Goal: Task Accomplishment & Management: Use online tool/utility

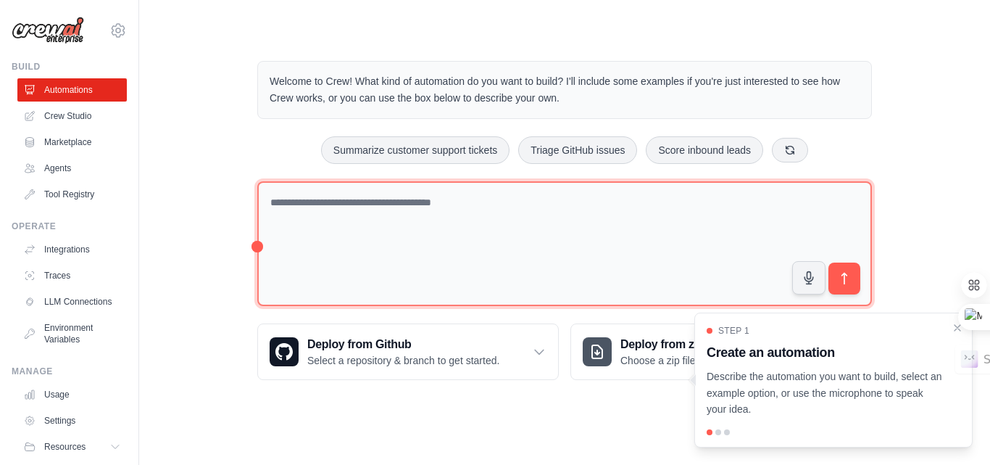
click at [452, 199] on textarea at bounding box center [564, 243] width 615 height 125
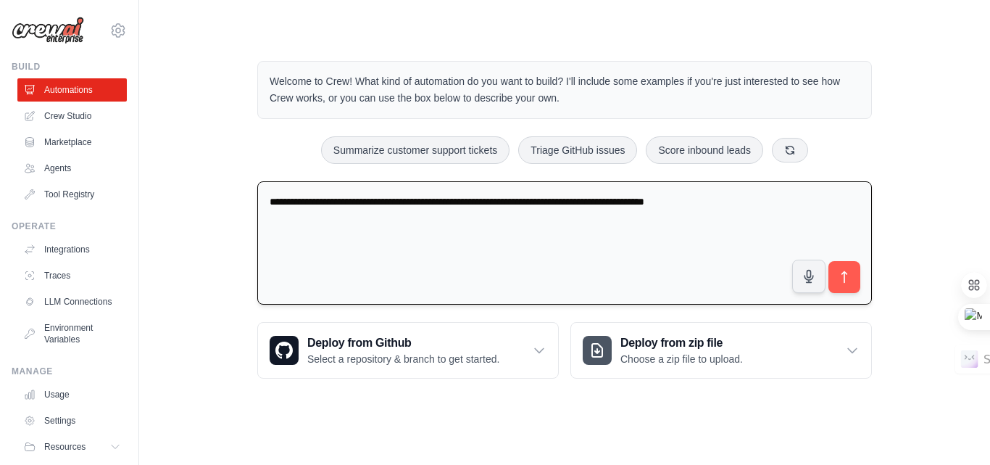
click at [356, 202] on textarea "**********" at bounding box center [564, 243] width 615 height 124
click at [369, 198] on textarea "**********" at bounding box center [564, 243] width 615 height 124
click at [654, 204] on textarea "**********" at bounding box center [564, 243] width 615 height 124
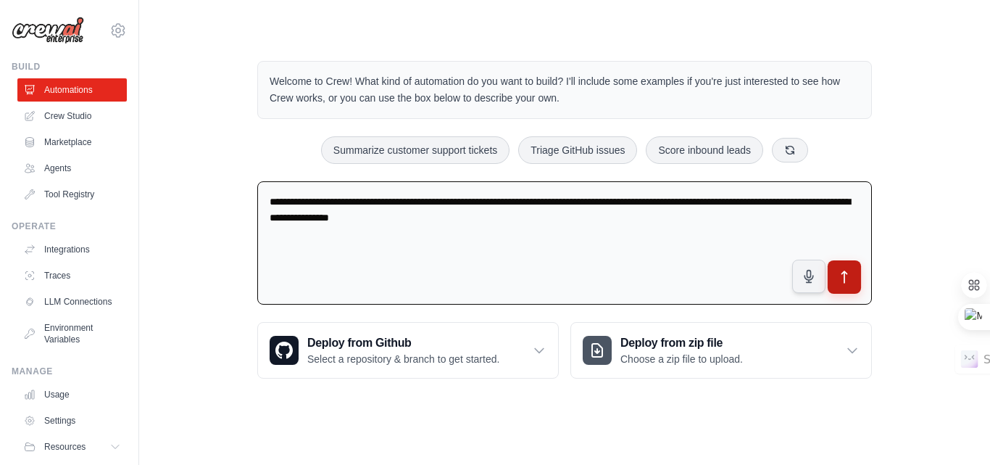
type textarea "**********"
click at [856, 280] on button "submit" at bounding box center [844, 276] width 33 height 33
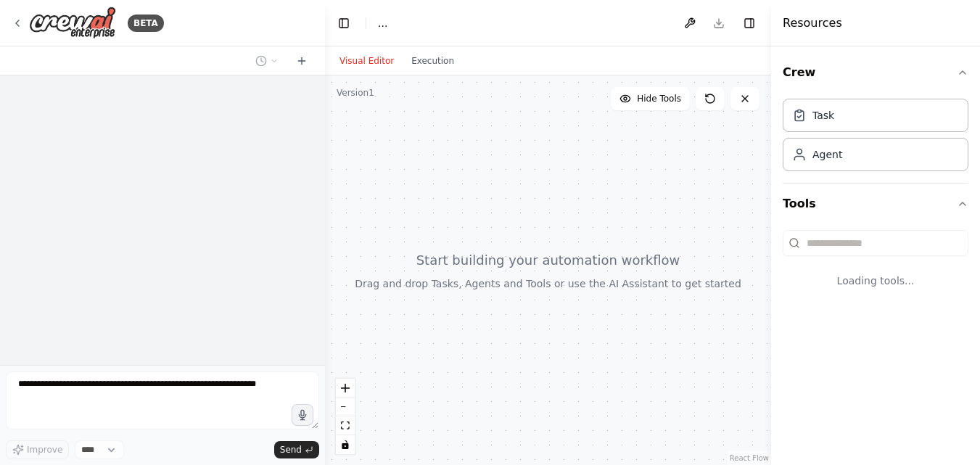
select select "****"
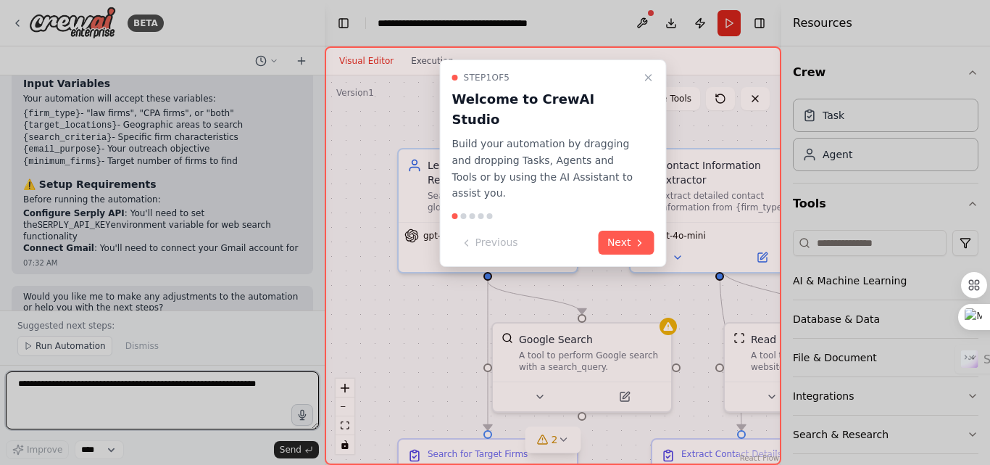
scroll to position [1523, 0]
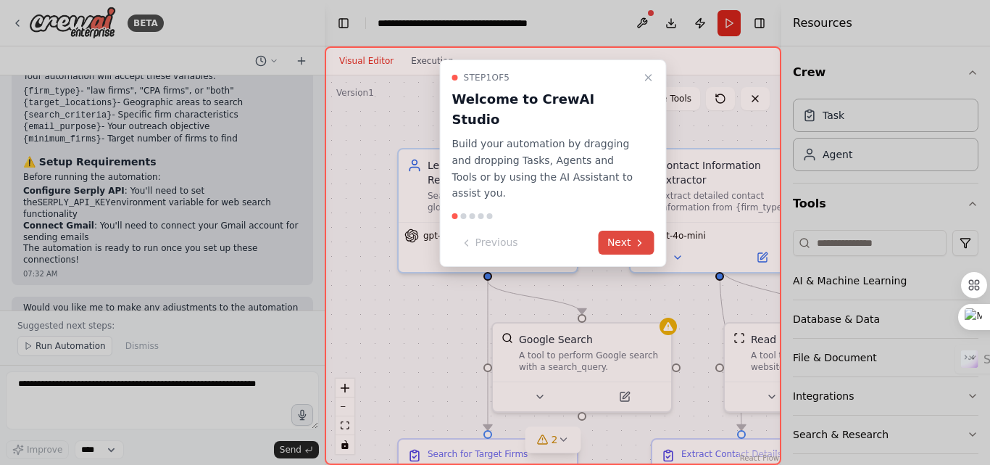
click at [621, 231] on button "Next" at bounding box center [627, 243] width 56 height 24
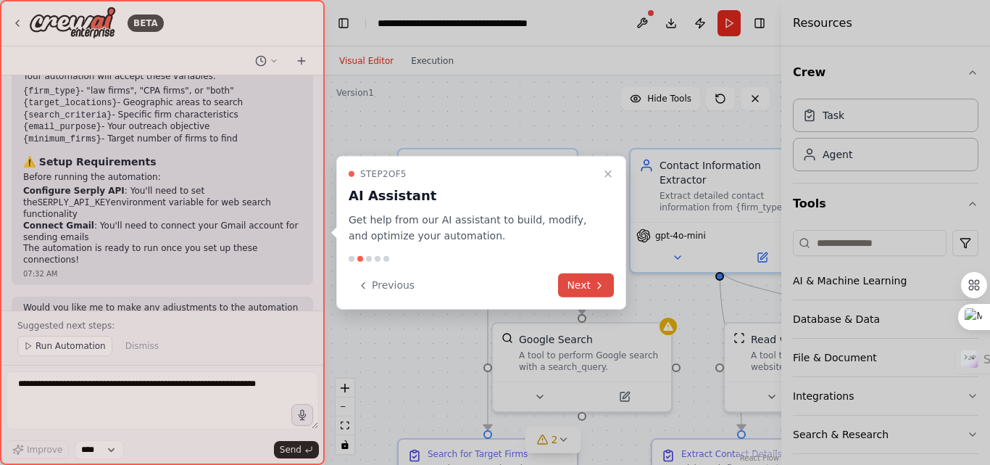
click at [589, 280] on button "Next" at bounding box center [586, 285] width 56 height 24
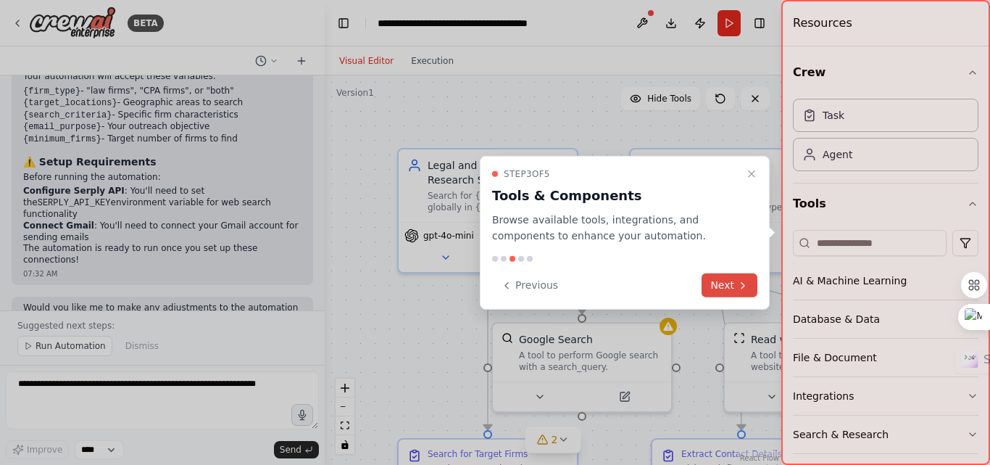
click at [733, 283] on button "Next" at bounding box center [730, 285] width 56 height 24
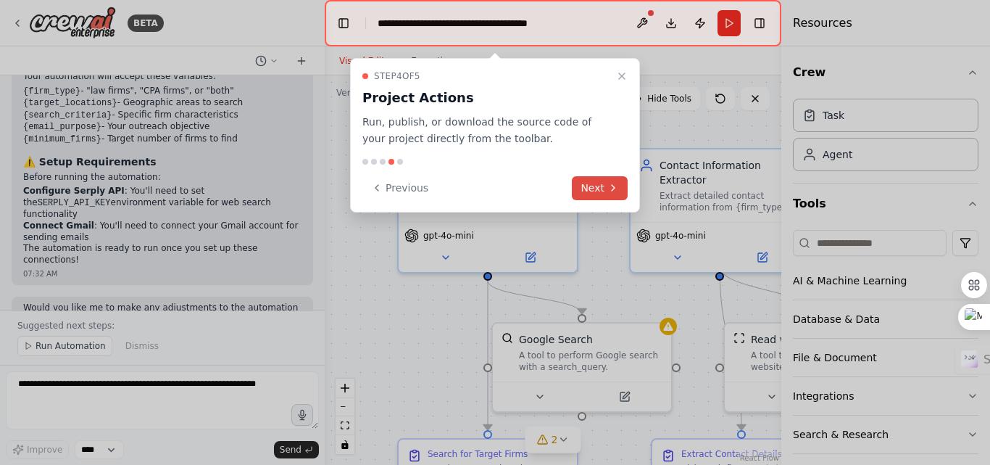
click at [608, 189] on icon at bounding box center [614, 188] width 12 height 12
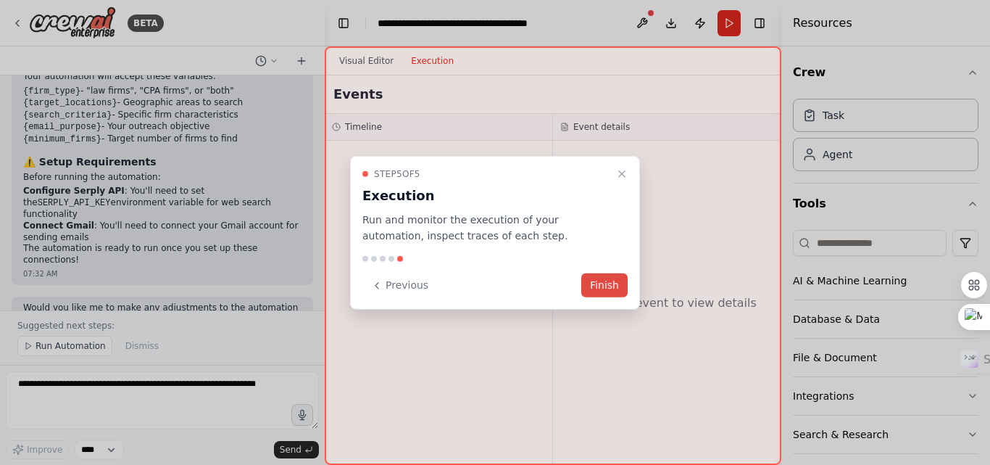
click at [612, 279] on button "Finish" at bounding box center [604, 285] width 46 height 24
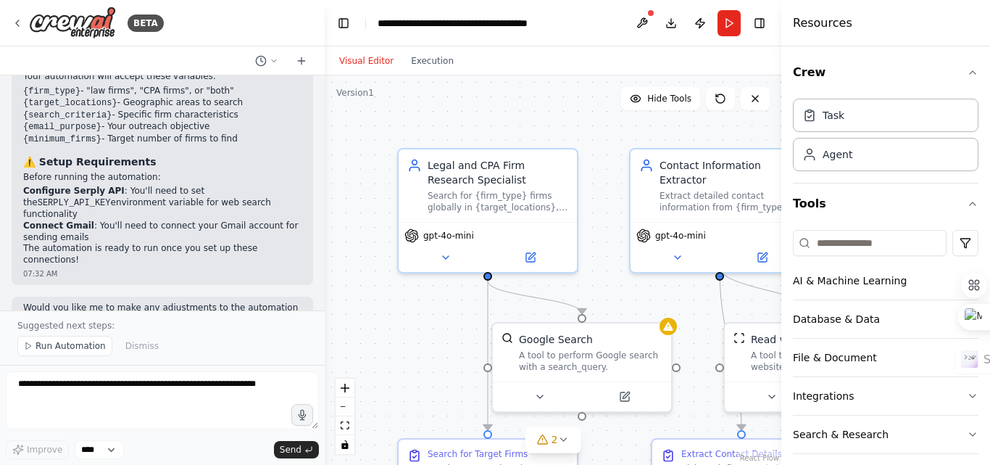
click at [584, 114] on div ".deletable-edge-delete-btn { width: 20px; height: 20px; border: 0px solid #ffff…" at bounding box center [553, 269] width 457 height 389
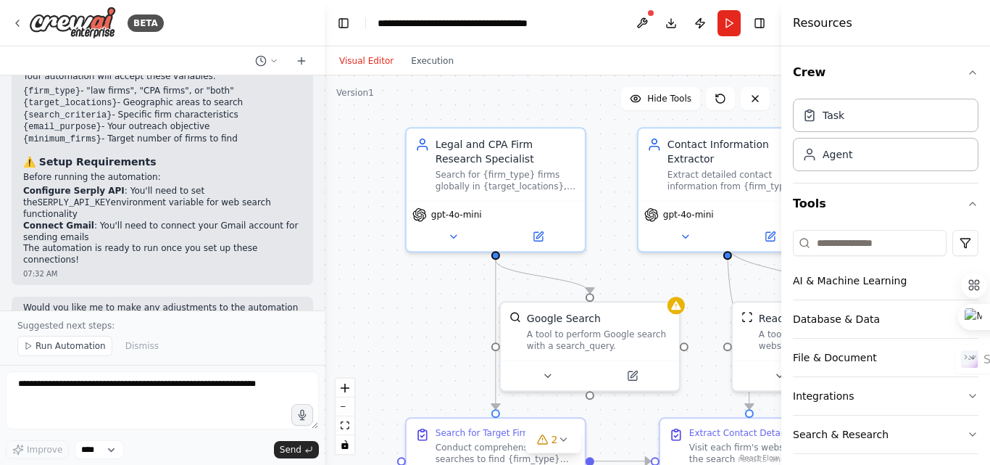
click at [389, 344] on div ".deletable-edge-delete-btn { width: 20px; height: 20px; border: 0px solid #ffff…" at bounding box center [553, 269] width 457 height 389
click at [417, 66] on button "Execution" at bounding box center [432, 60] width 60 height 17
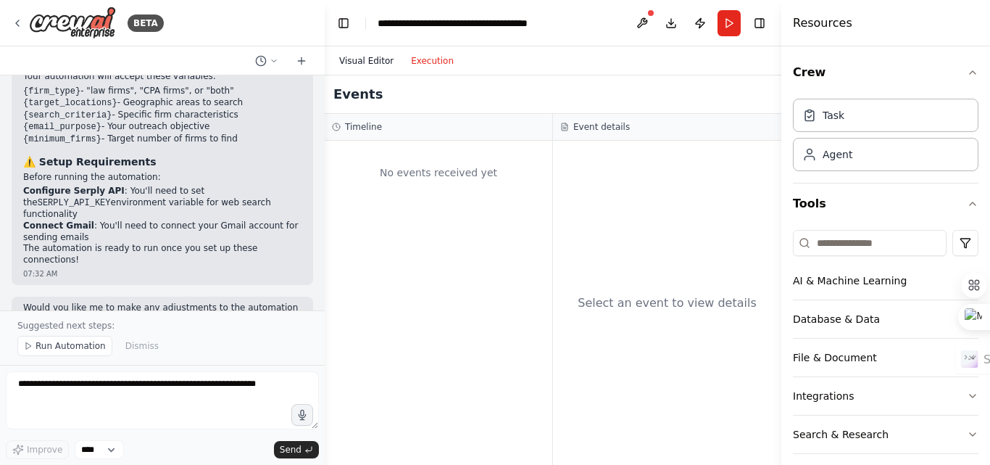
click at [361, 62] on button "Visual Editor" at bounding box center [367, 60] width 72 height 17
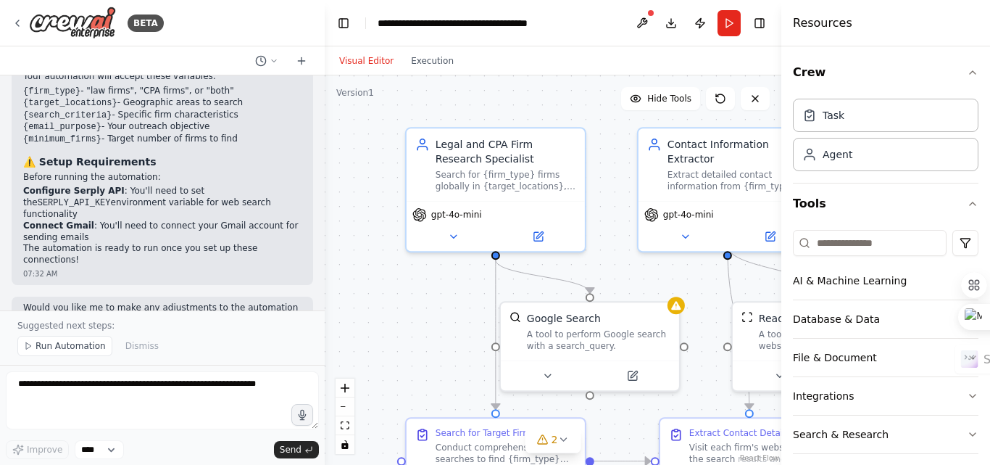
click at [439, 302] on div ".deletable-edge-delete-btn { width: 20px; height: 20px; border: 0px solid #ffff…" at bounding box center [553, 269] width 457 height 389
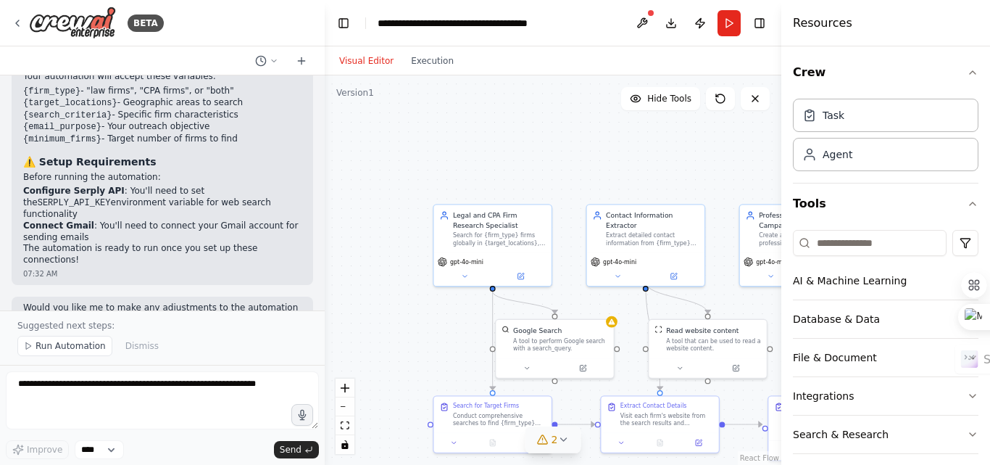
click at [560, 442] on icon at bounding box center [564, 440] width 12 height 12
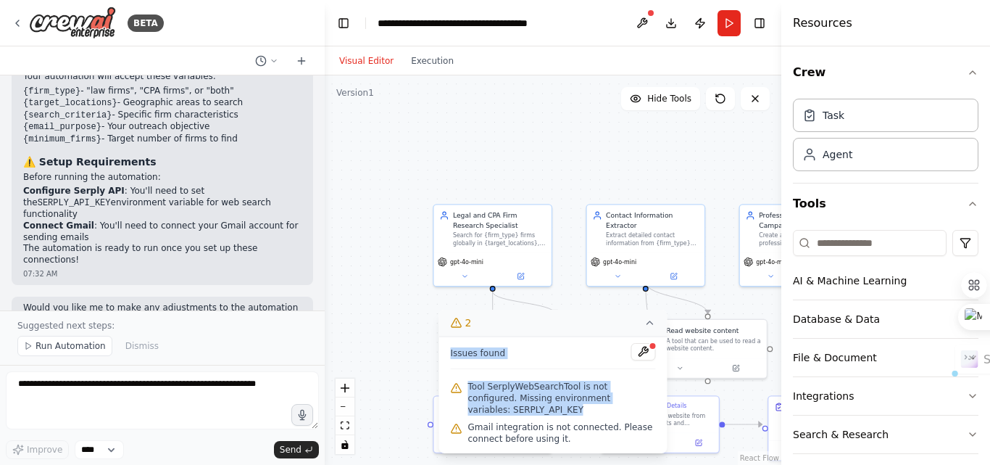
drag, startPoint x: 655, startPoint y: 410, endPoint x: 443, endPoint y: 367, distance: 216.1
click at [443, 367] on div "Issues found Tool SerplyWebSearchTool is not configured. Missing environment va…" at bounding box center [553, 394] width 228 height 117
copy div "Issues found Tool SerplyWebSearchTool is not configured. Missing environment va…"
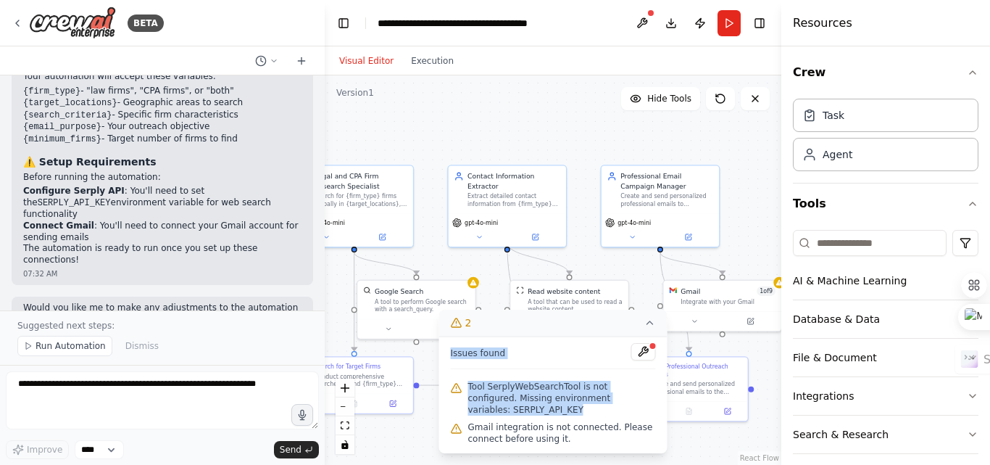
drag, startPoint x: 673, startPoint y: 173, endPoint x: 521, endPoint y: 113, distance: 163.7
click at [521, 114] on div ".deletable-edge-delete-btn { width: 20px; height: 20px; border: 0px solid #ffff…" at bounding box center [553, 269] width 457 height 389
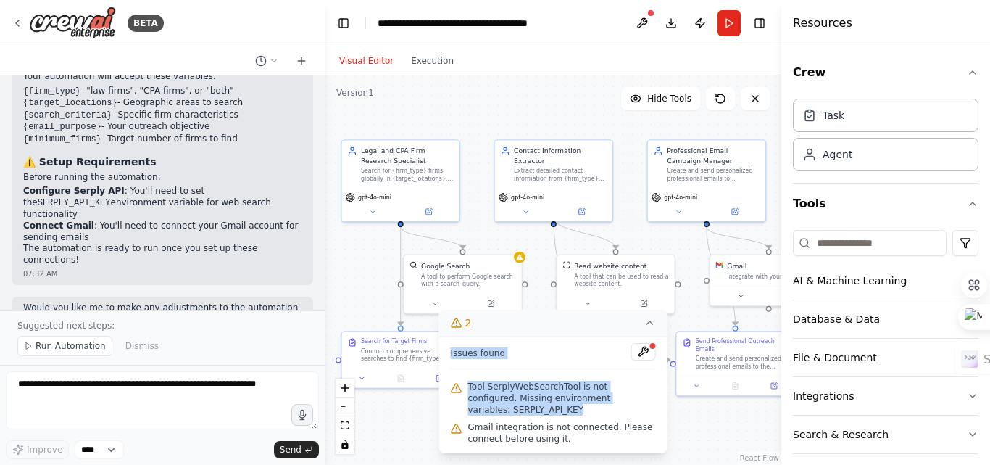
drag, startPoint x: 526, startPoint y: 115, endPoint x: 586, endPoint y: 109, distance: 60.4
click at [586, 109] on div ".deletable-edge-delete-btn { width: 20px; height: 20px; border: 0px solid #ffff…" at bounding box center [553, 269] width 457 height 389
click at [372, 264] on div ".deletable-edge-delete-btn { width: 20px; height: 20px; border: 0px solid #ffff…" at bounding box center [553, 269] width 457 height 389
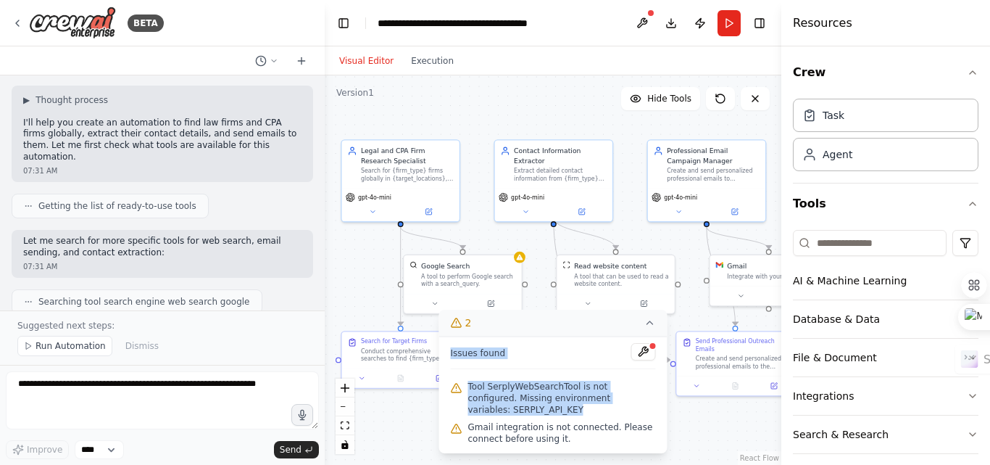
scroll to position [0, 0]
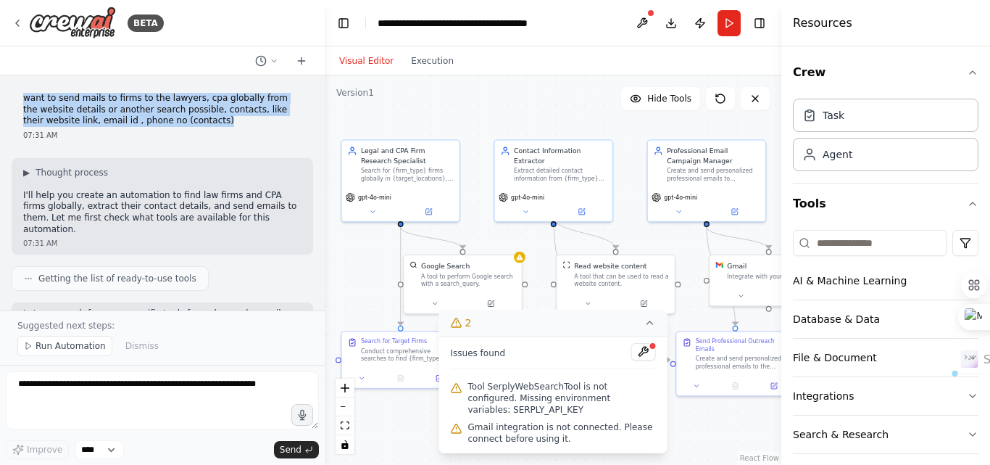
drag, startPoint x: 158, startPoint y: 119, endPoint x: 16, endPoint y: 96, distance: 144.0
click at [16, 96] on div "want to send mails to firms to the lawyers, cpa globally from the website detai…" at bounding box center [163, 116] width 302 height 59
copy p "want to send mails to firms to the lawyers, cpa globally from the website detai…"
